Goal: Information Seeking & Learning: Learn about a topic

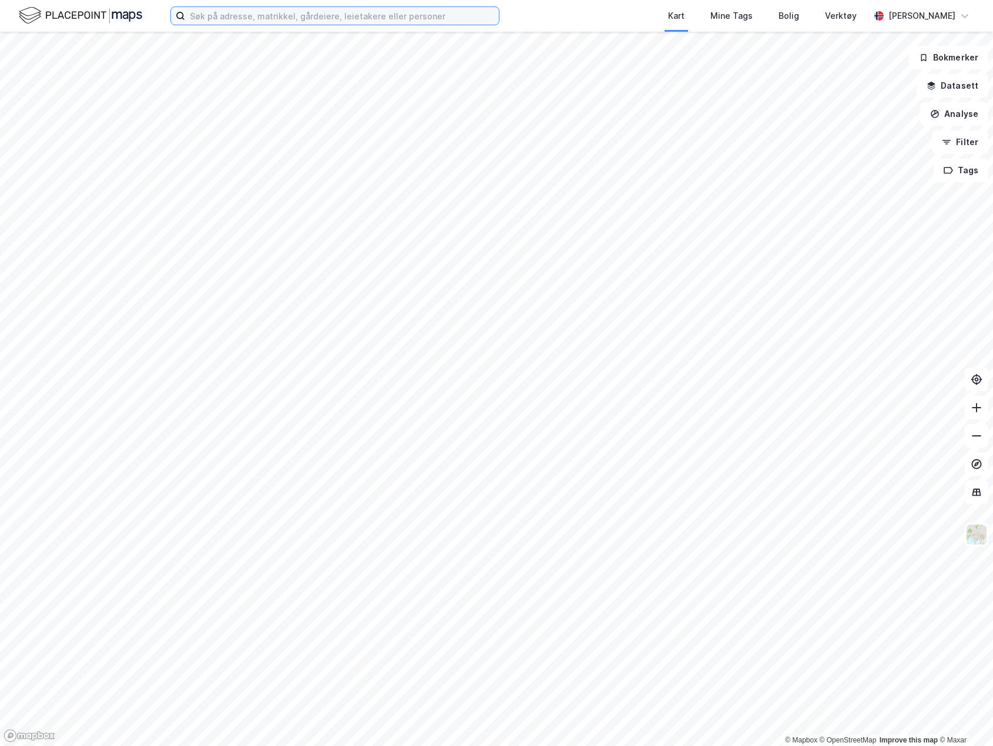
click at [330, 21] on input at bounding box center [342, 16] width 314 height 18
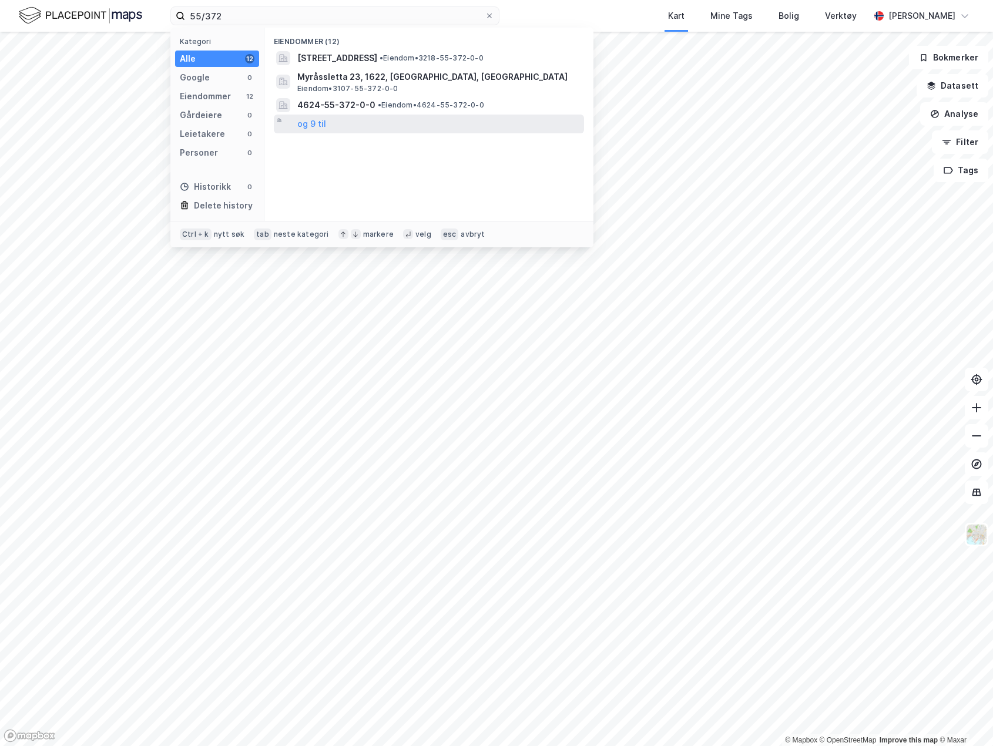
click at [325, 122] on div "og 9 til" at bounding box center [429, 124] width 310 height 19
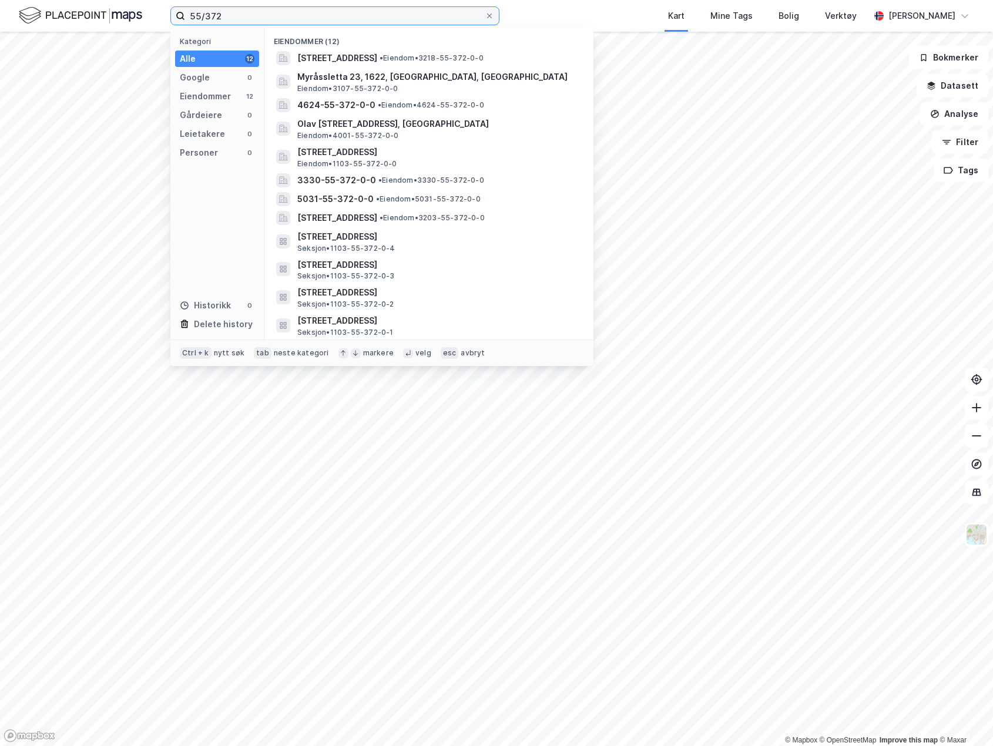
click at [259, 18] on input "55/372" at bounding box center [335, 16] width 300 height 18
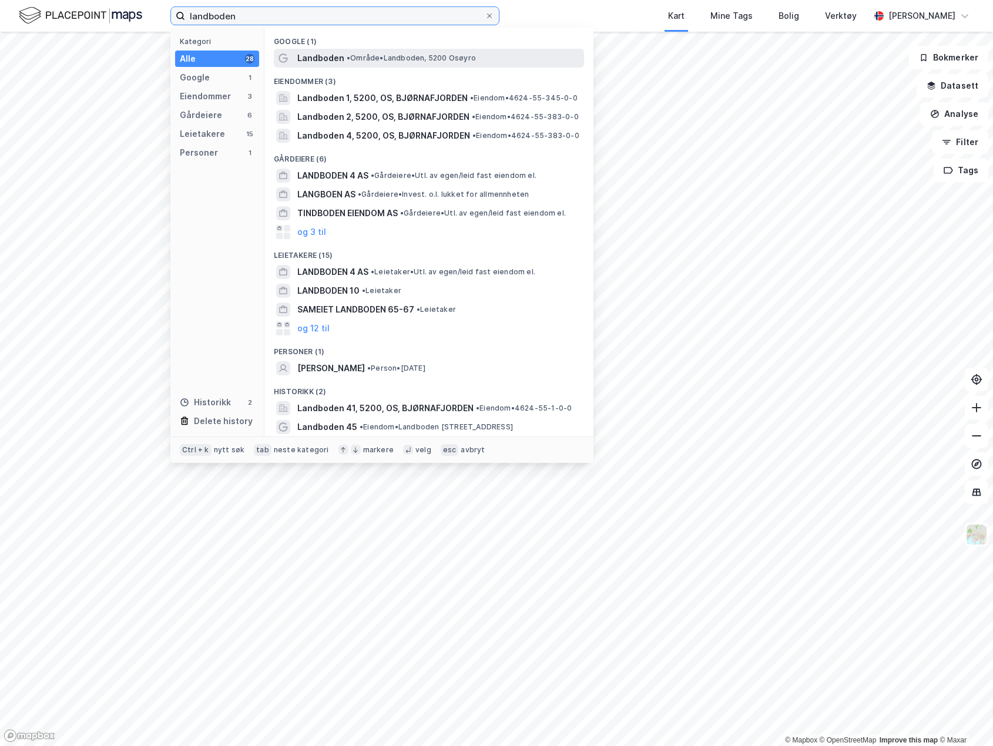
type input "landboden"
click at [364, 52] on div "Landboden • Område • [GEOGRAPHIC_DATA], [GEOGRAPHIC_DATA]" at bounding box center [439, 58] width 284 height 14
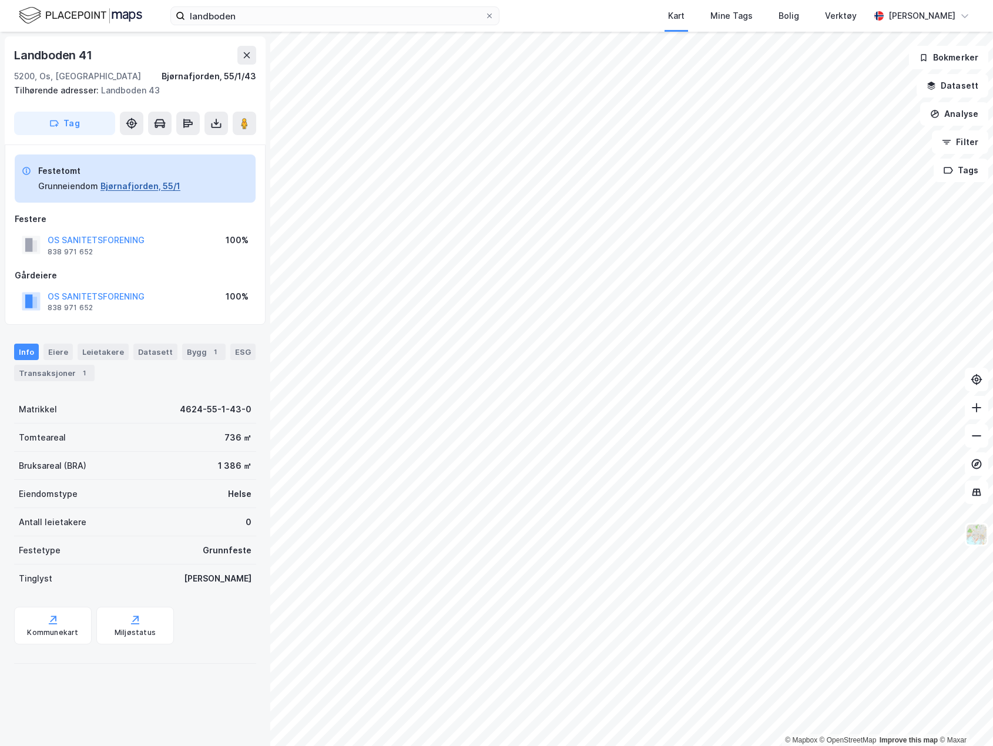
click at [142, 188] on button "Bjørnafjorden, 55/1" at bounding box center [140, 186] width 80 height 14
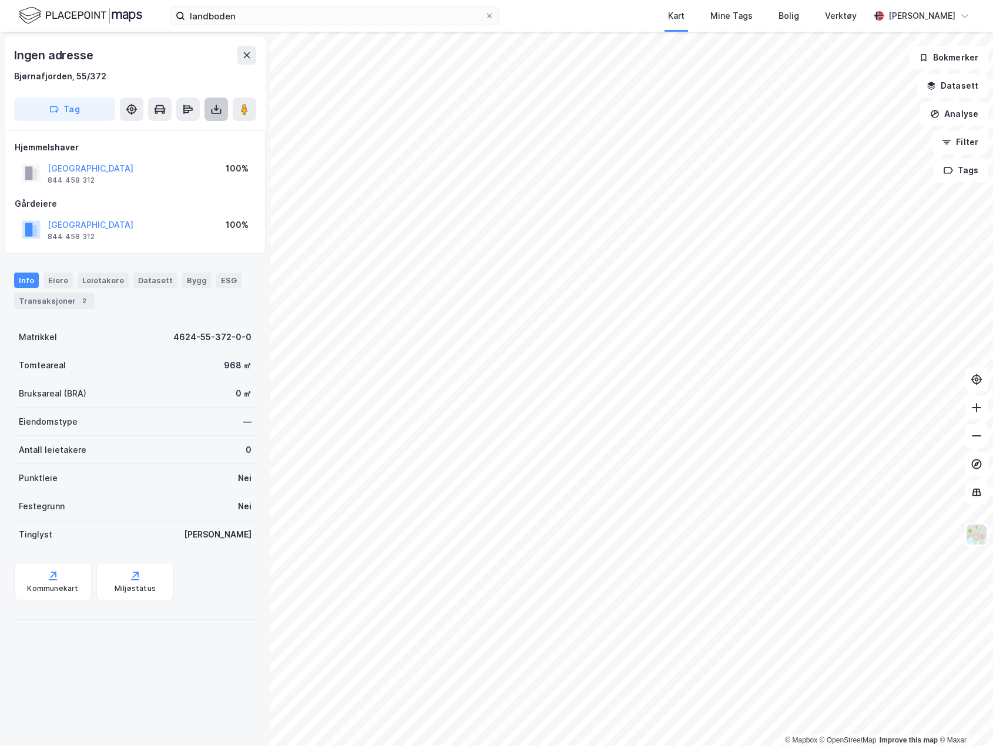
click at [219, 112] on icon at bounding box center [216, 109] width 12 height 12
click at [176, 128] on div "Last ned grunnbok" at bounding box center [158, 132] width 68 height 9
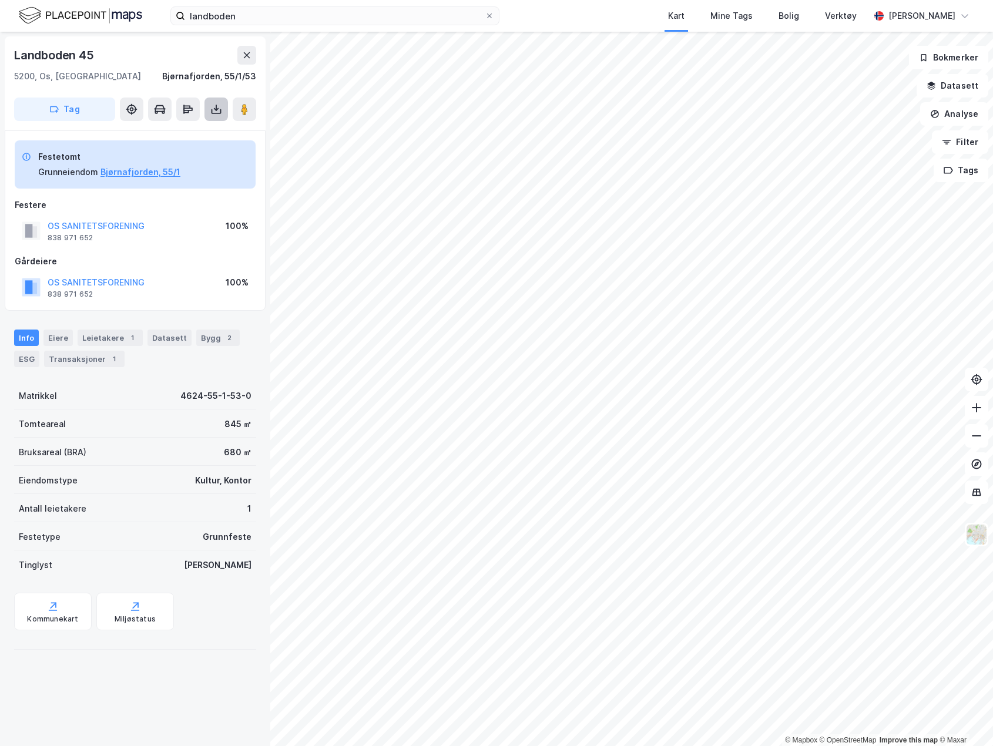
click at [206, 109] on button at bounding box center [216, 110] width 24 height 24
click at [170, 133] on div "Last ned grunnbok" at bounding box center [158, 132] width 68 height 9
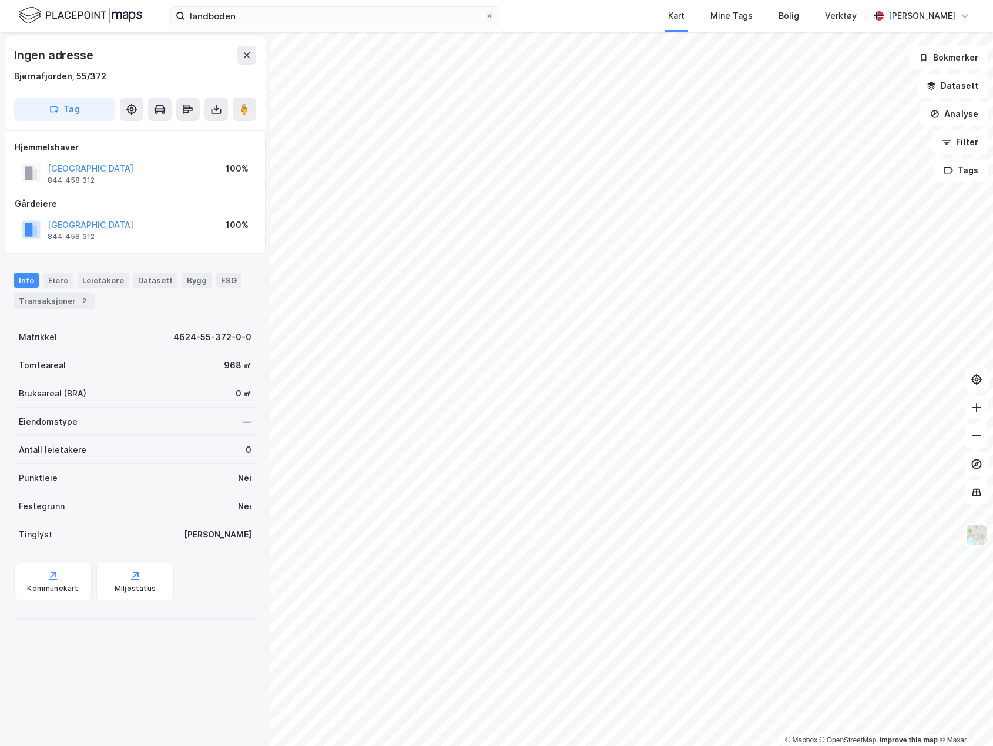
click at [193, 650] on div "Ingen adresse Bjørnafjorden, 55/372 Tag Hjemmelshaver [GEOGRAPHIC_DATA] KOMMUNE…" at bounding box center [135, 389] width 270 height 714
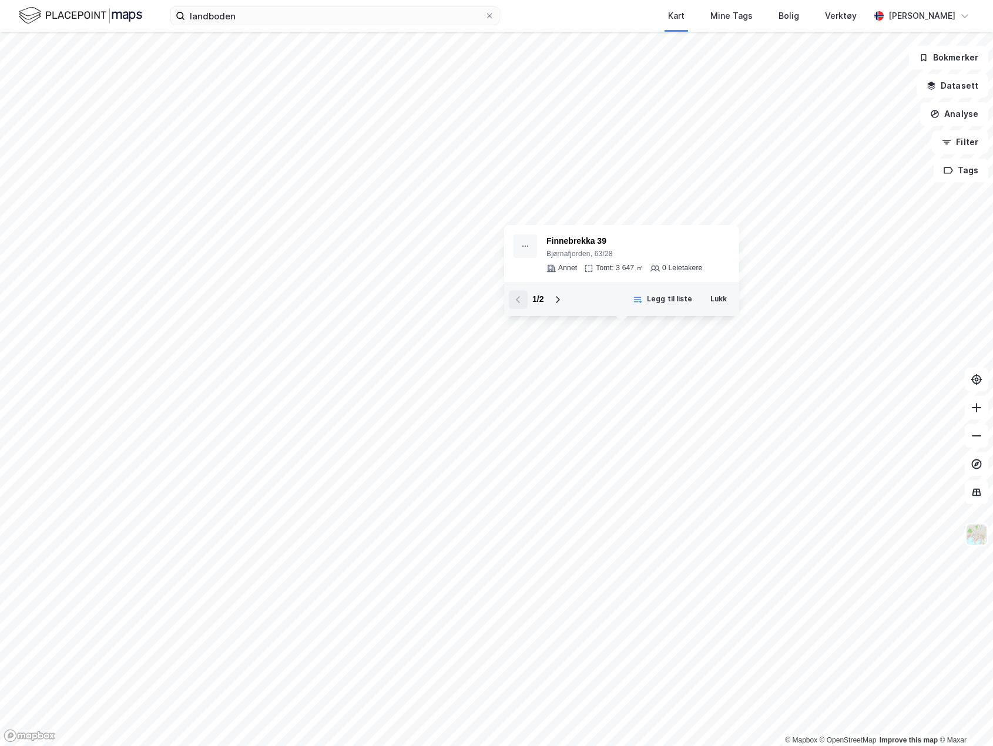
click at [76, 16] on img at bounding box center [80, 15] width 123 height 21
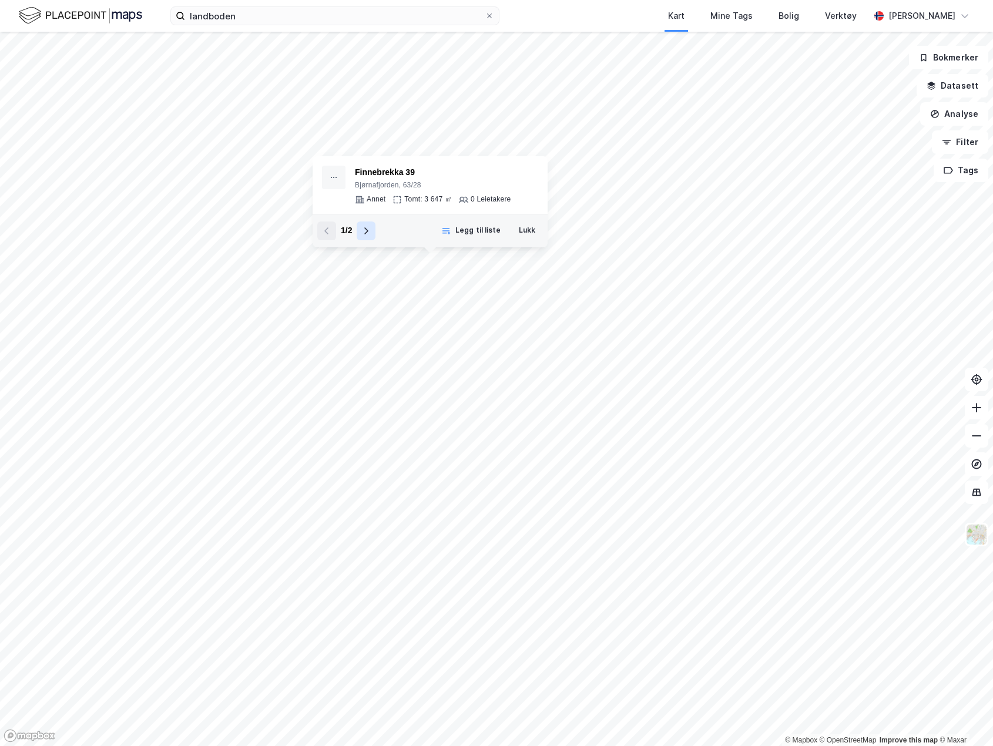
click at [370, 228] on icon at bounding box center [365, 230] width 9 height 9
click at [328, 234] on icon at bounding box center [326, 230] width 9 height 9
click at [366, 231] on icon at bounding box center [365, 230] width 9 height 9
click at [391, 174] on div "4624-63-57-0-0" at bounding box center [433, 173] width 156 height 14
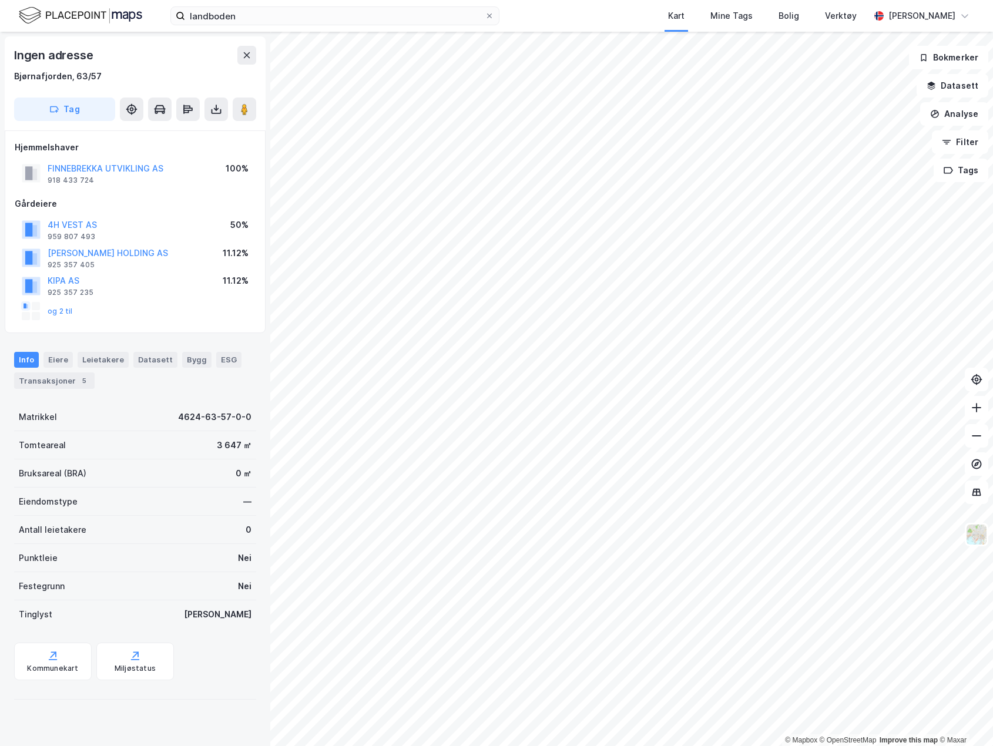
click at [100, 699] on div at bounding box center [135, 699] width 242 height 1
